Goal: Register for event/course

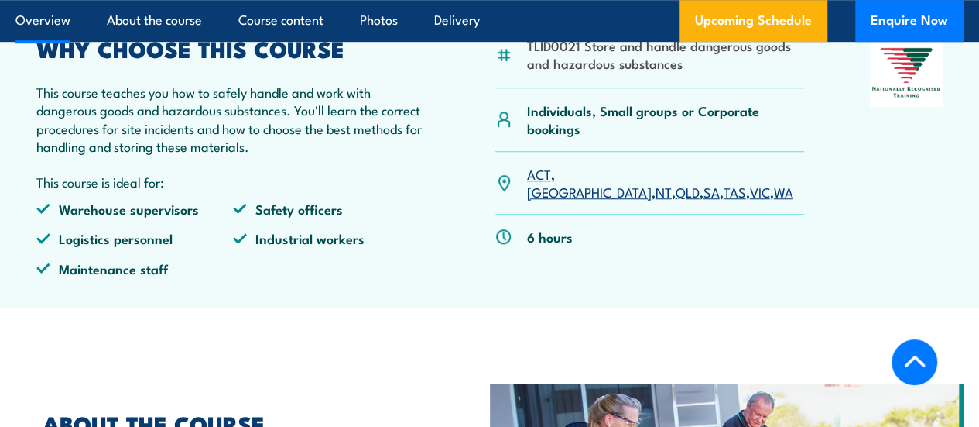
scroll to position [579, 0]
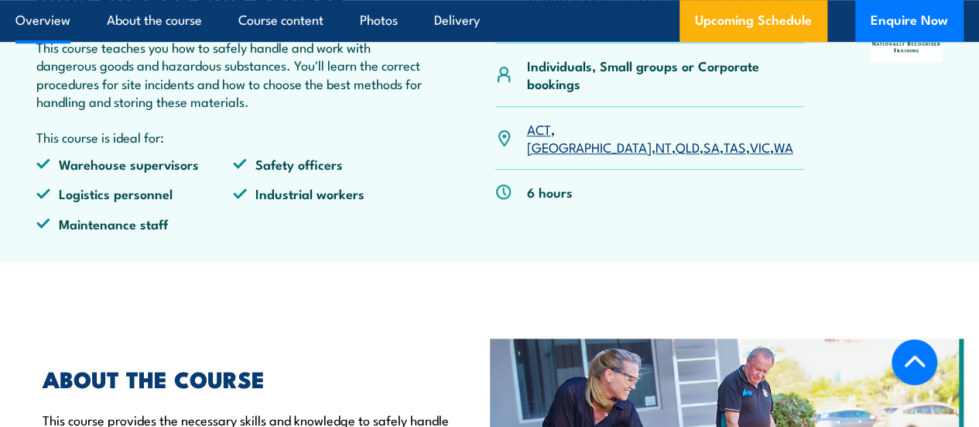
click at [774, 156] on link "WA" at bounding box center [783, 146] width 19 height 19
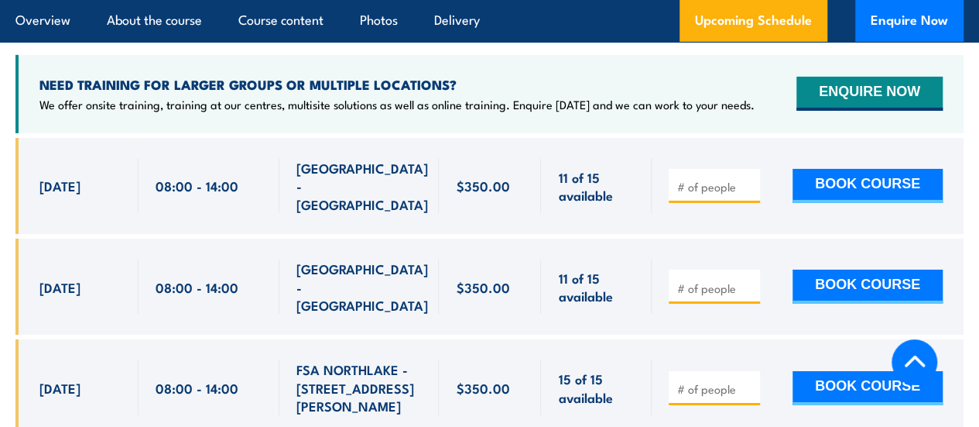
scroll to position [2536, 0]
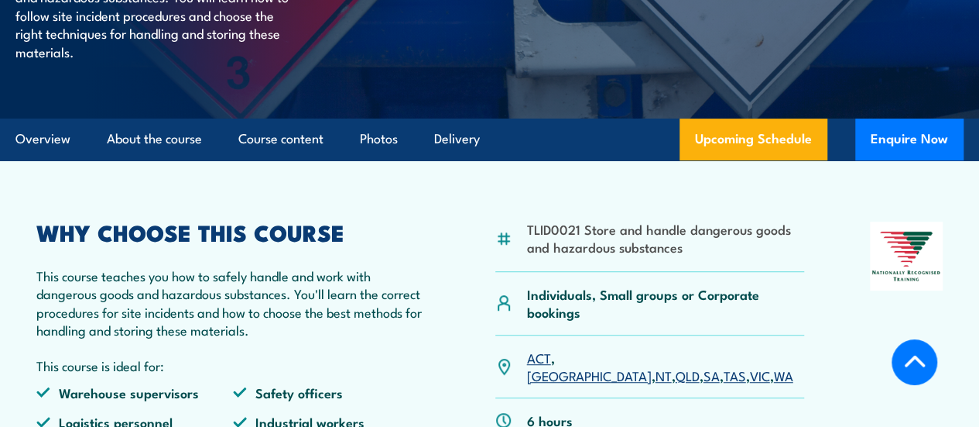
scroll to position [347, 0]
